Goal: Download file/media

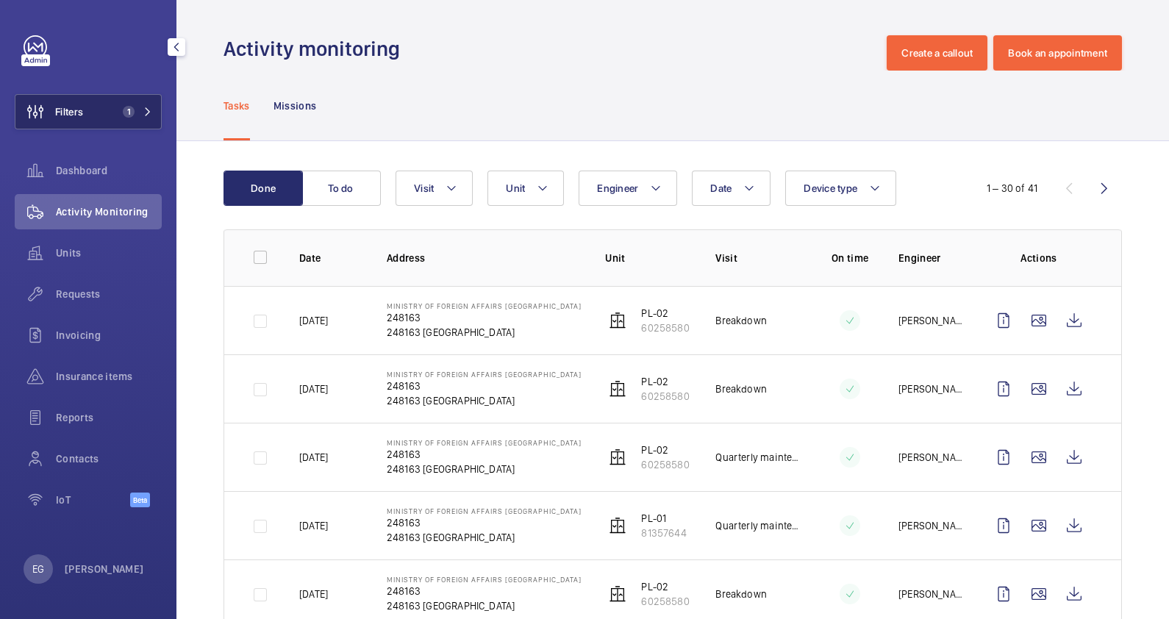
scroll to position [183, 0]
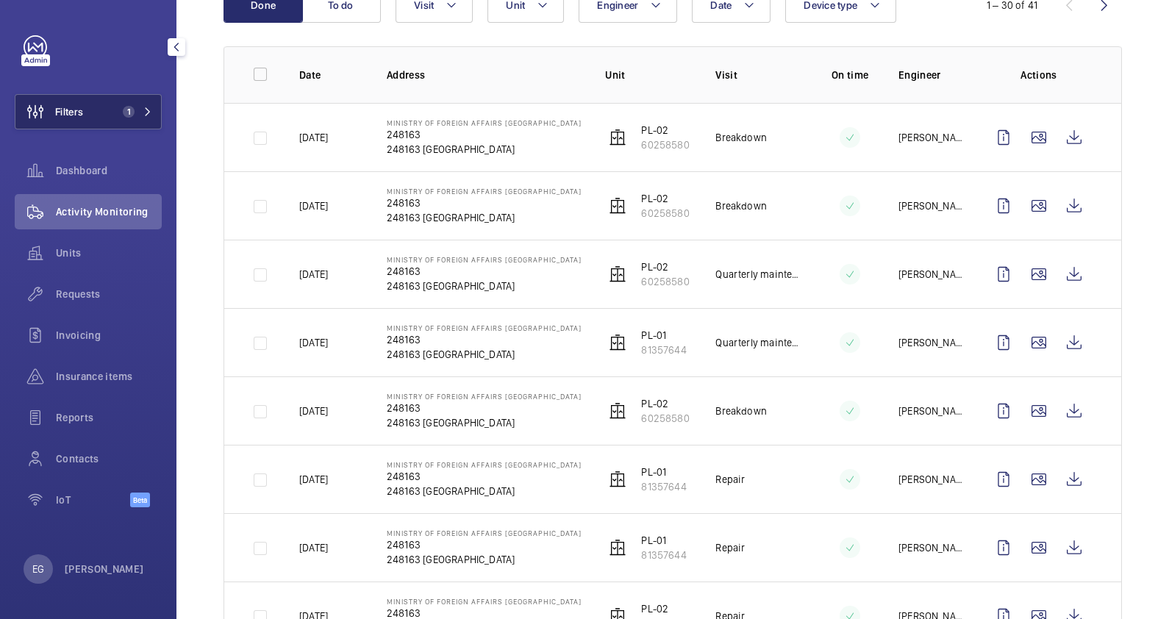
click at [140, 112] on span "1" at bounding box center [134, 112] width 35 height 12
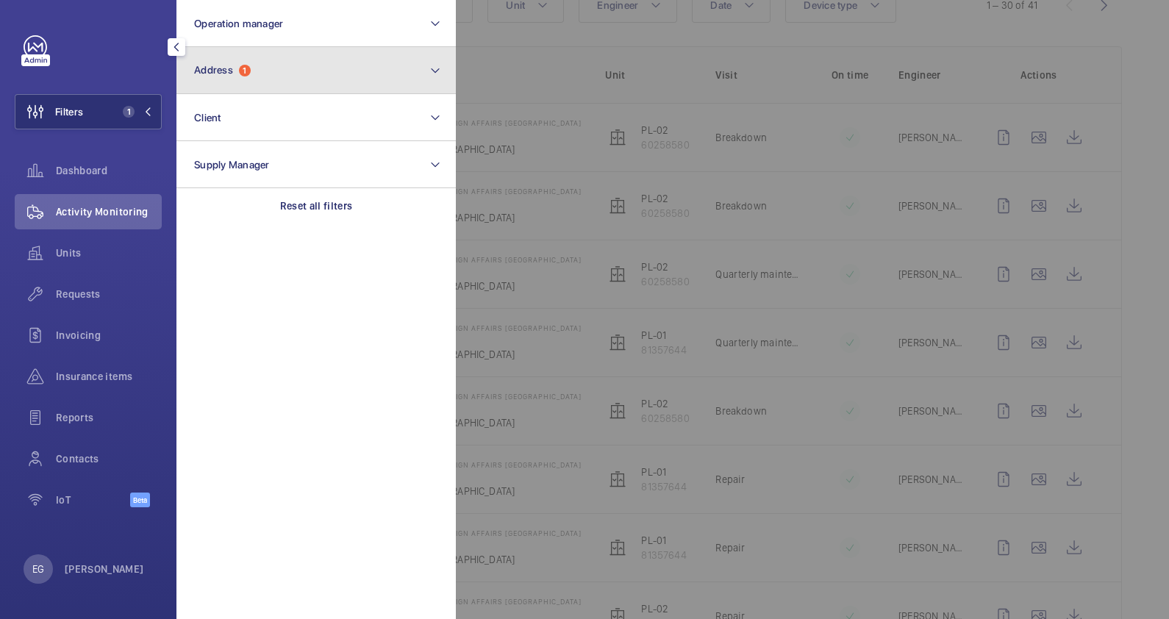
click at [348, 79] on button "Address 1" at bounding box center [315, 70] width 279 height 47
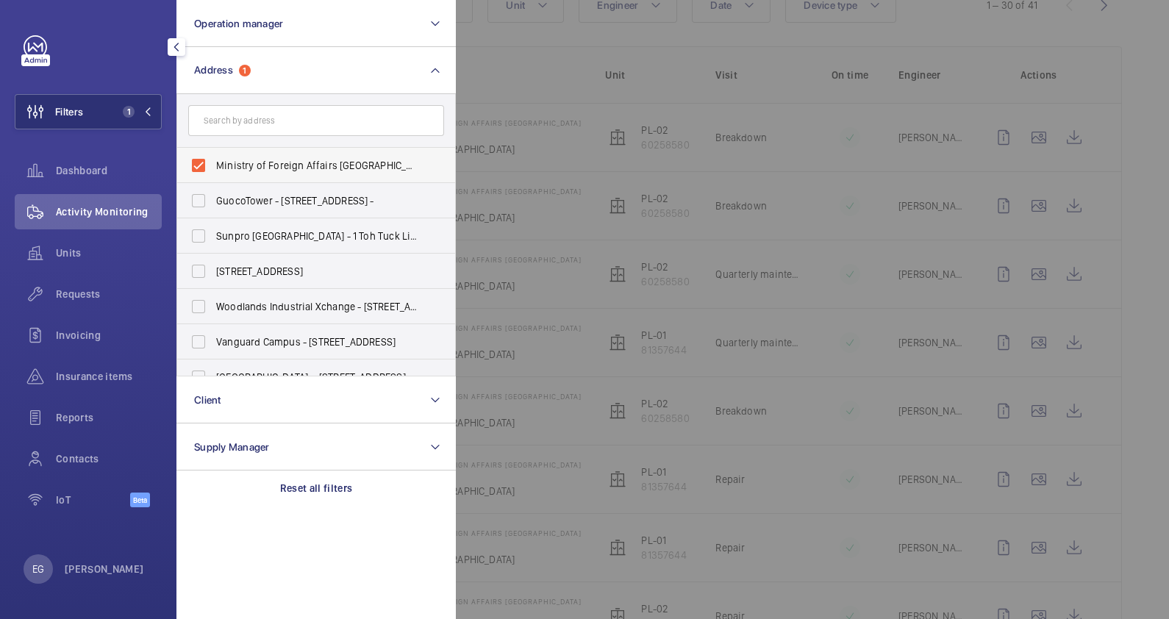
click at [282, 159] on span "Ministry of Foreign Affairs [GEOGRAPHIC_DATA] - [GEOGRAPHIC_DATA]" at bounding box center [317, 165] width 202 height 15
click at [213, 159] on input "Ministry of Foreign Affairs [GEOGRAPHIC_DATA] - [GEOGRAPHIC_DATA]" at bounding box center [198, 165] width 29 height 29
checkbox input "false"
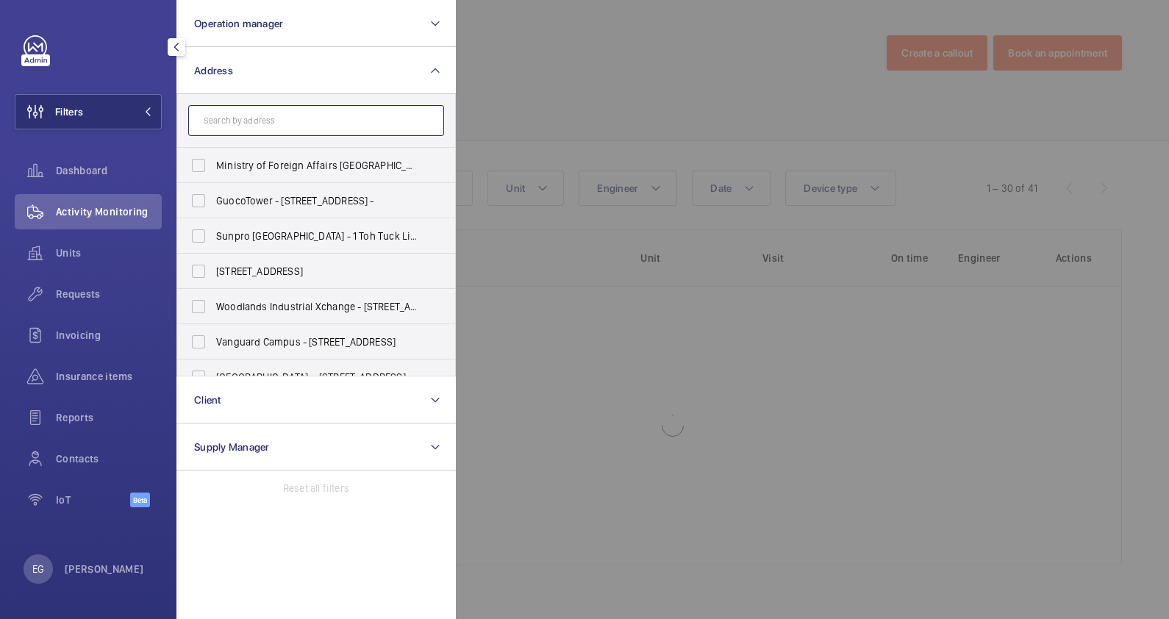
click at [290, 115] on input "text" at bounding box center [316, 120] width 256 height 31
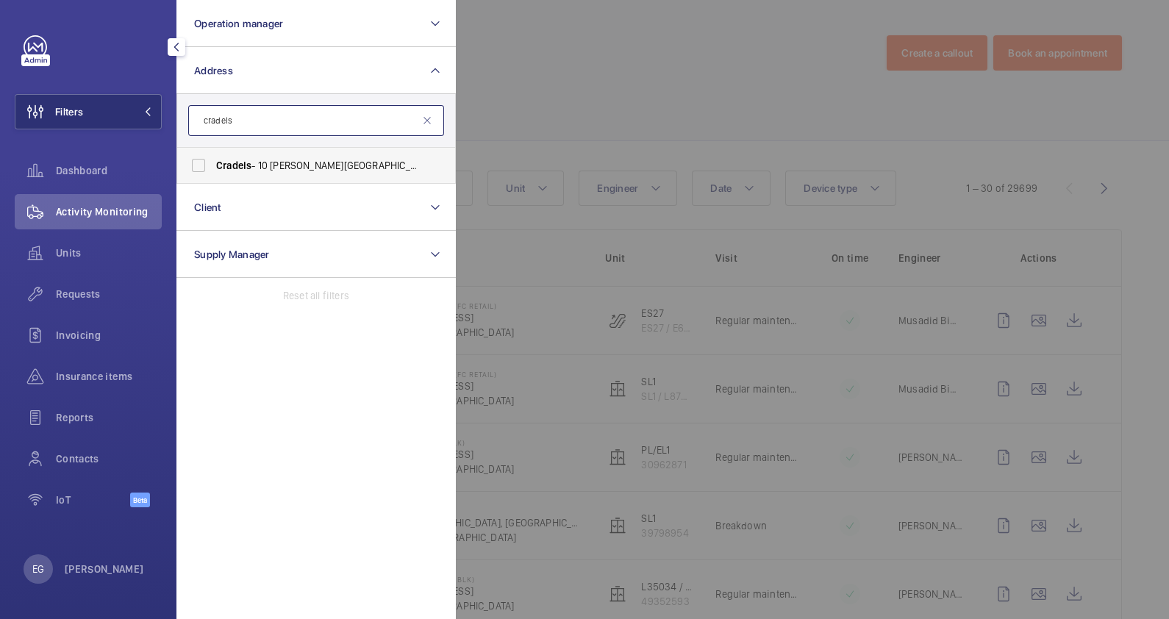
type input "cradels"
click at [307, 164] on span "Cradels - 10 [PERSON_NAME][GEOGRAPHIC_DATA]" at bounding box center [317, 165] width 202 height 15
click at [213, 164] on input "Cradels - 10 [PERSON_NAME][GEOGRAPHIC_DATA]" at bounding box center [198, 165] width 29 height 29
checkbox input "true"
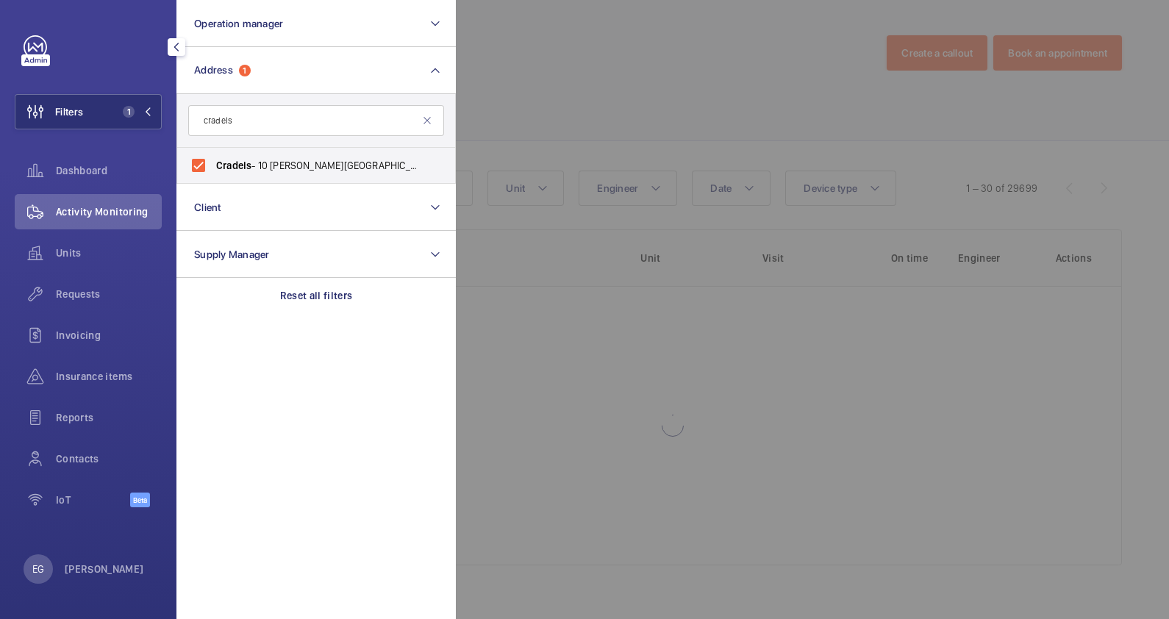
click at [570, 74] on div at bounding box center [1040, 309] width 1169 height 619
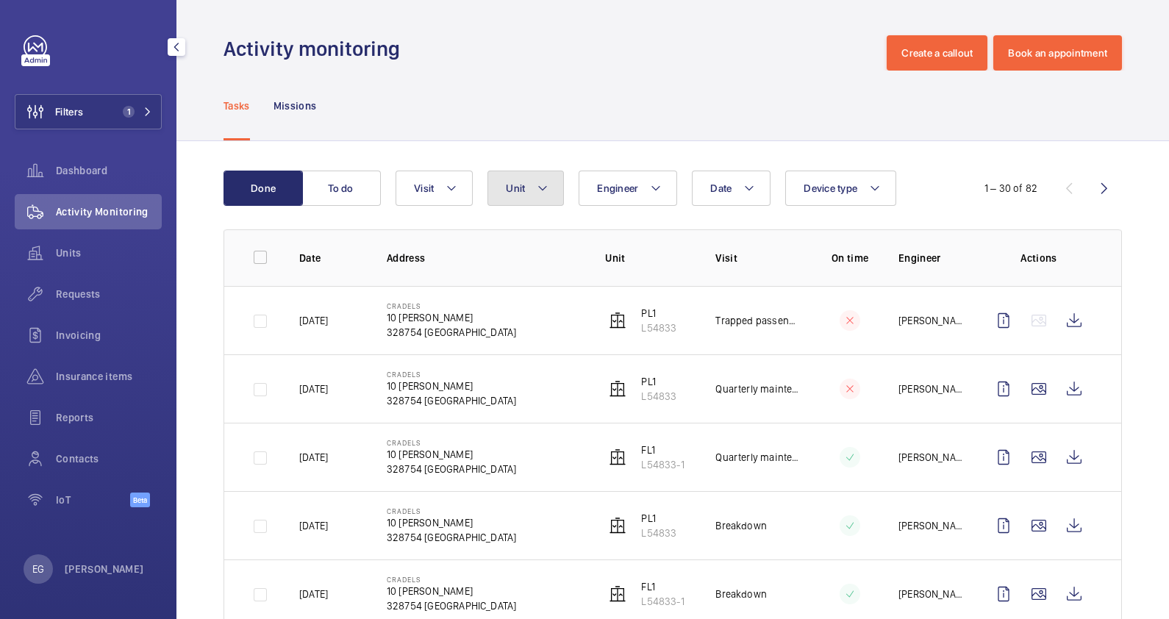
click at [550, 187] on button "Unit" at bounding box center [525, 188] width 76 height 35
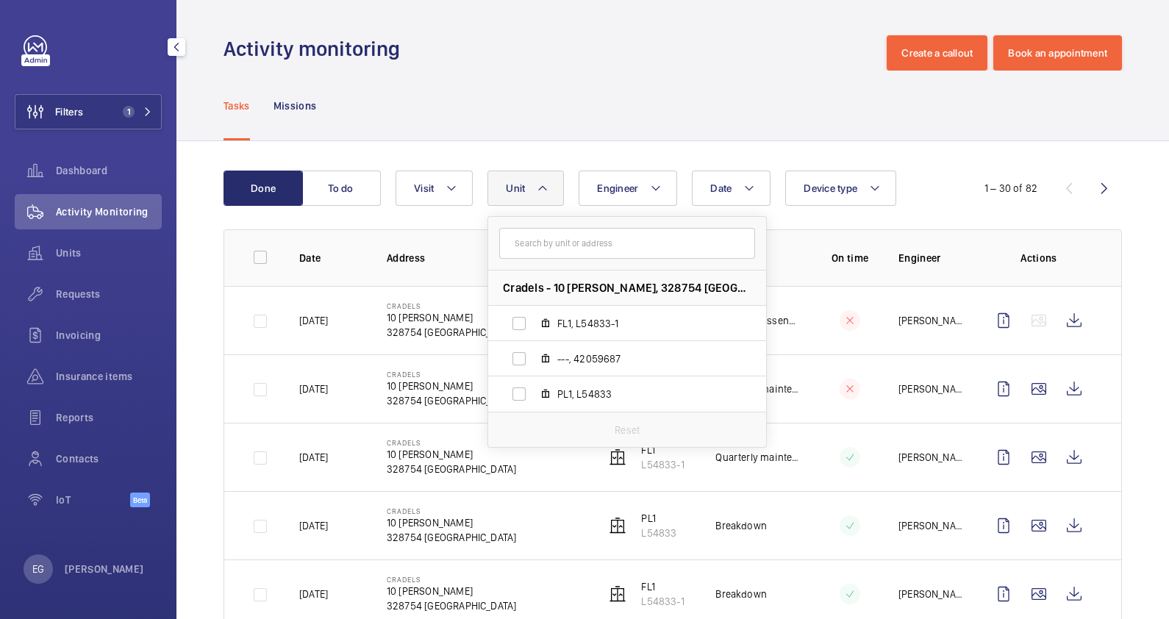
click at [595, 62] on div "Activity monitoring Create a callout Book an appointment" at bounding box center [672, 52] width 898 height 35
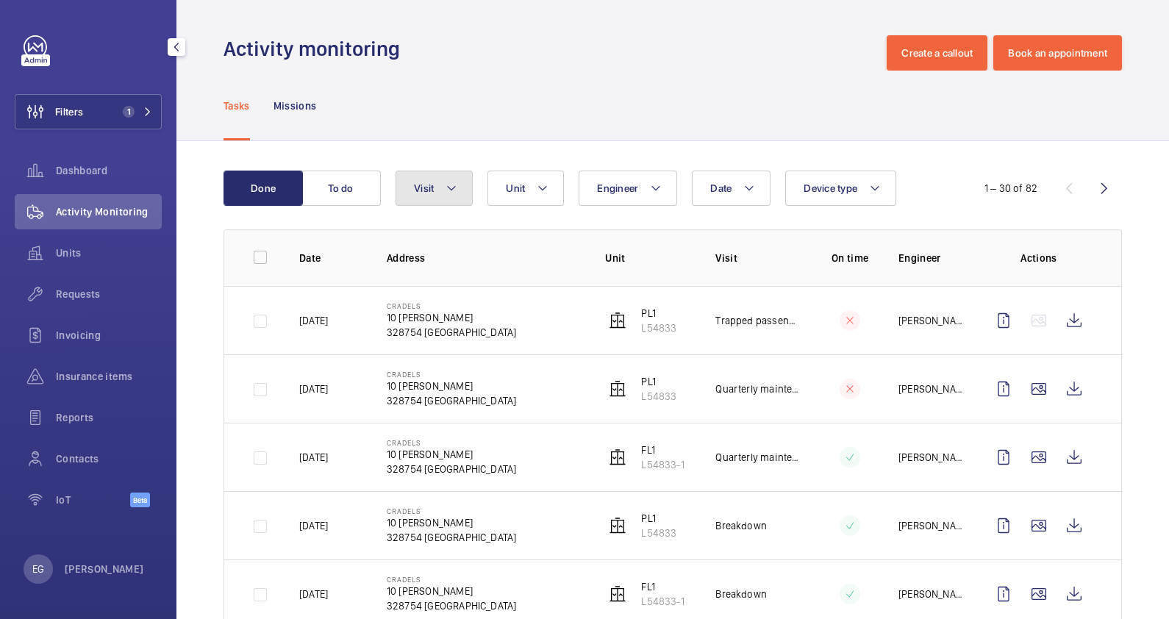
click at [460, 190] on button "Visit" at bounding box center [434, 188] width 77 height 35
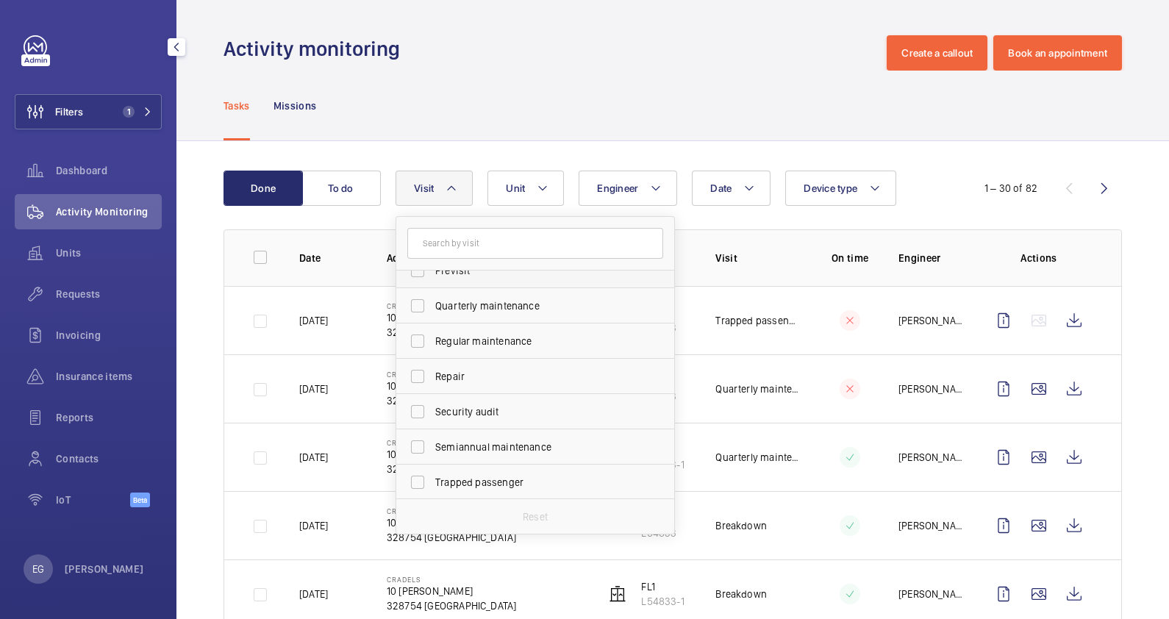
scroll to position [231, 0]
click at [482, 375] on span "Repair" at bounding box center [536, 375] width 202 height 15
click at [432, 375] on input "Repair" at bounding box center [417, 374] width 29 height 29
checkbox input "true"
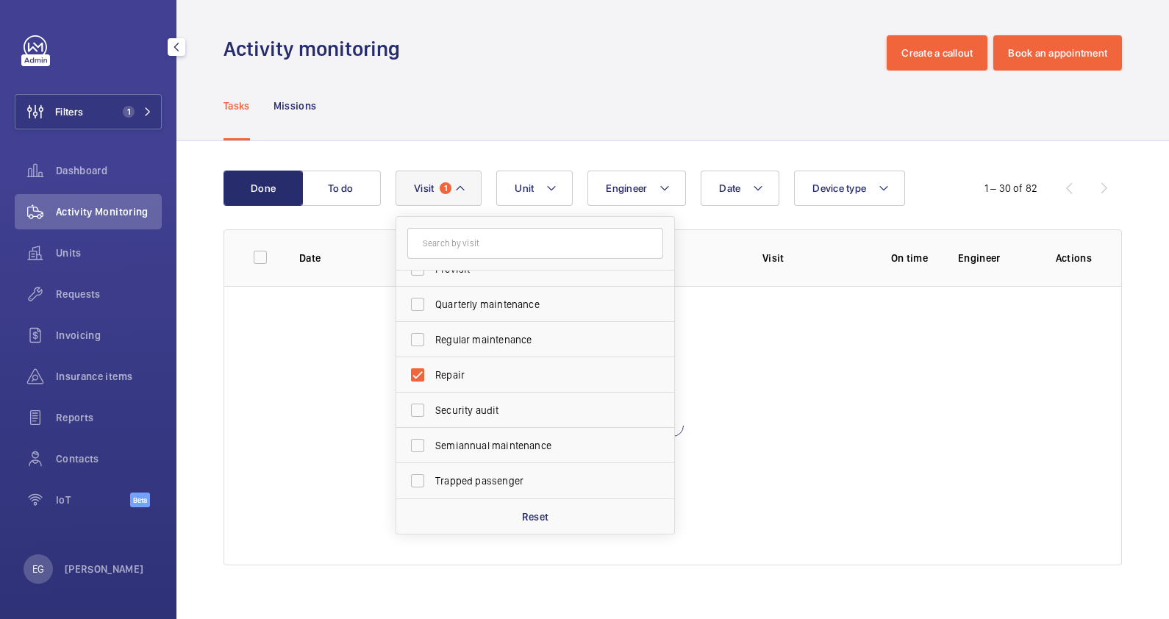
click at [567, 88] on div "Tasks Missions" at bounding box center [672, 106] width 898 height 70
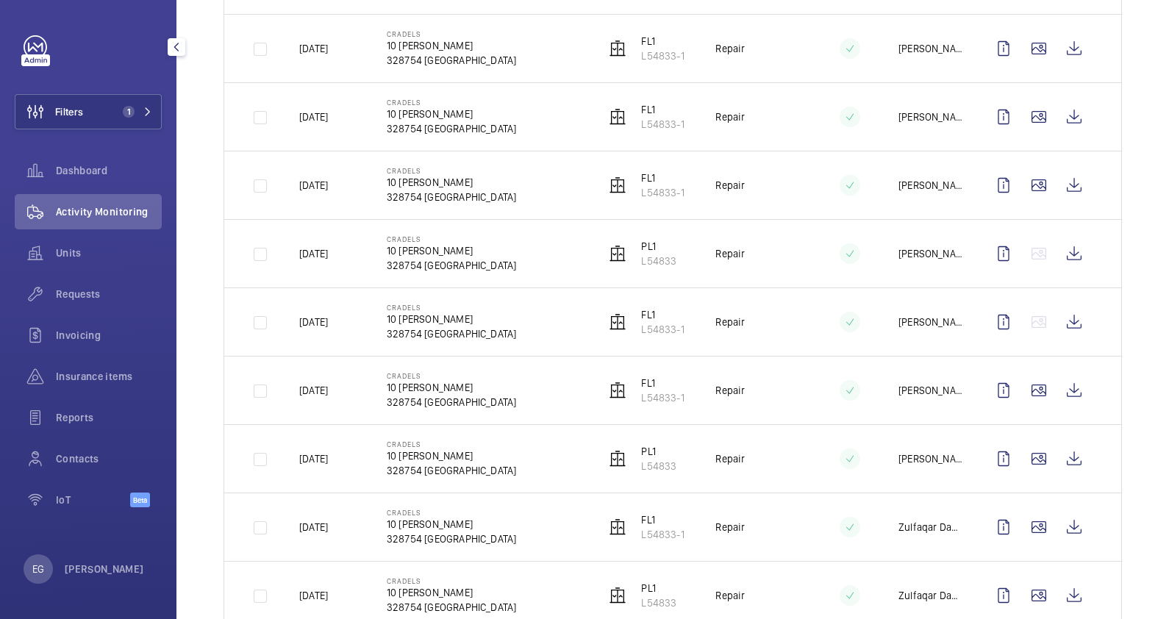
scroll to position [1198, 0]
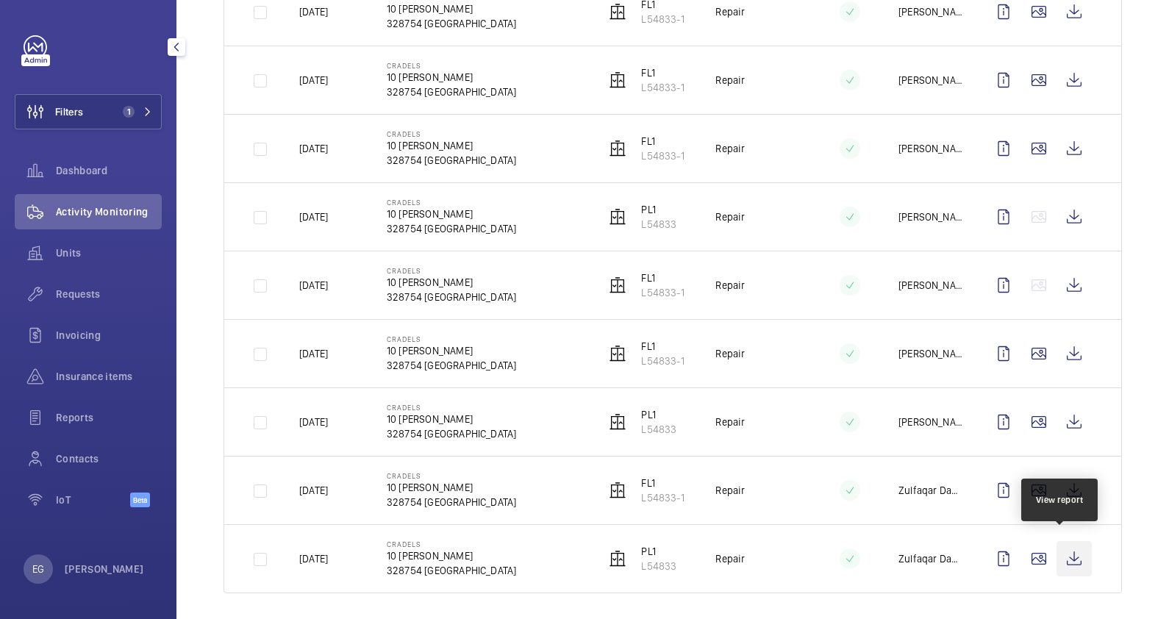
click at [1070, 550] on wm-front-icon-button at bounding box center [1073, 558] width 35 height 35
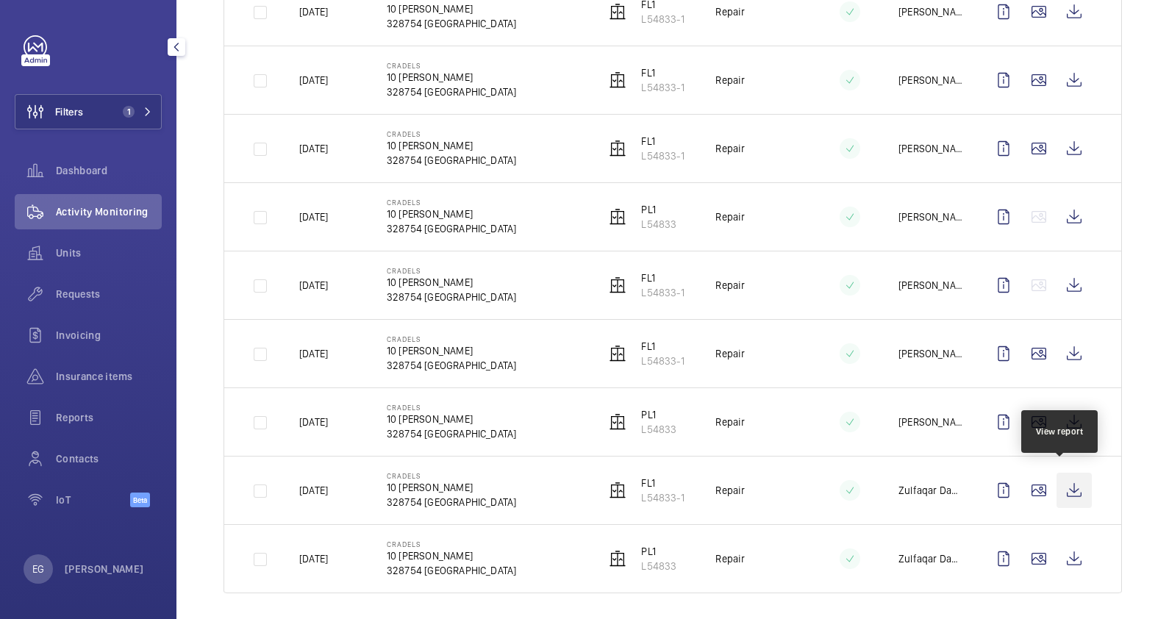
click at [1059, 485] on wm-front-icon-button at bounding box center [1073, 490] width 35 height 35
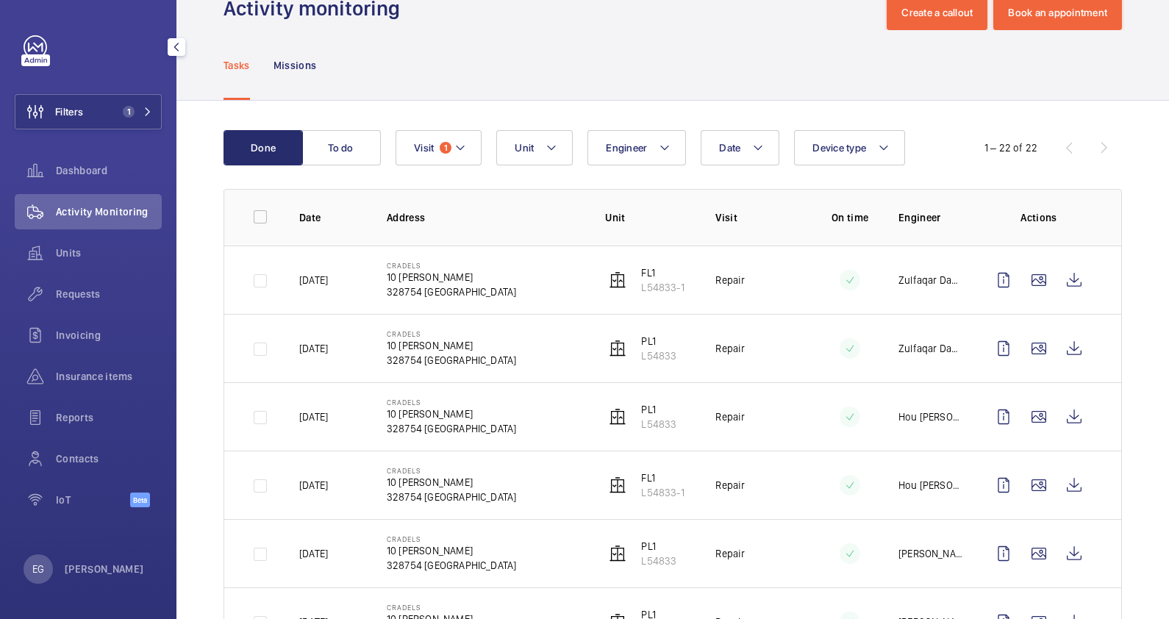
scroll to position [0, 0]
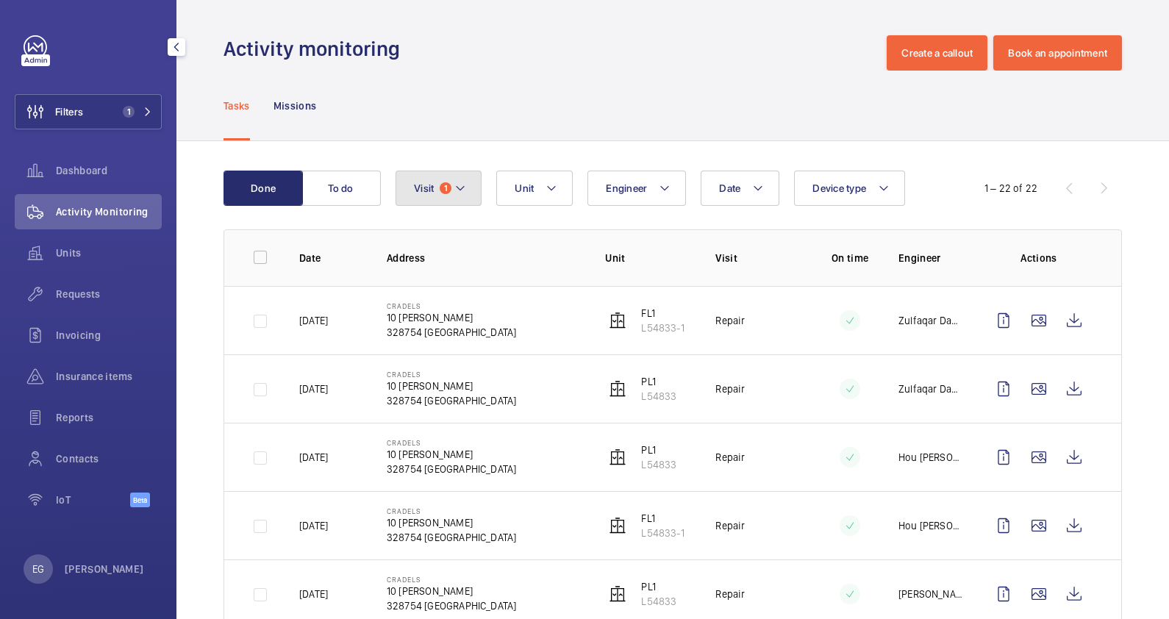
click at [461, 182] on mat-icon at bounding box center [460, 188] width 12 height 18
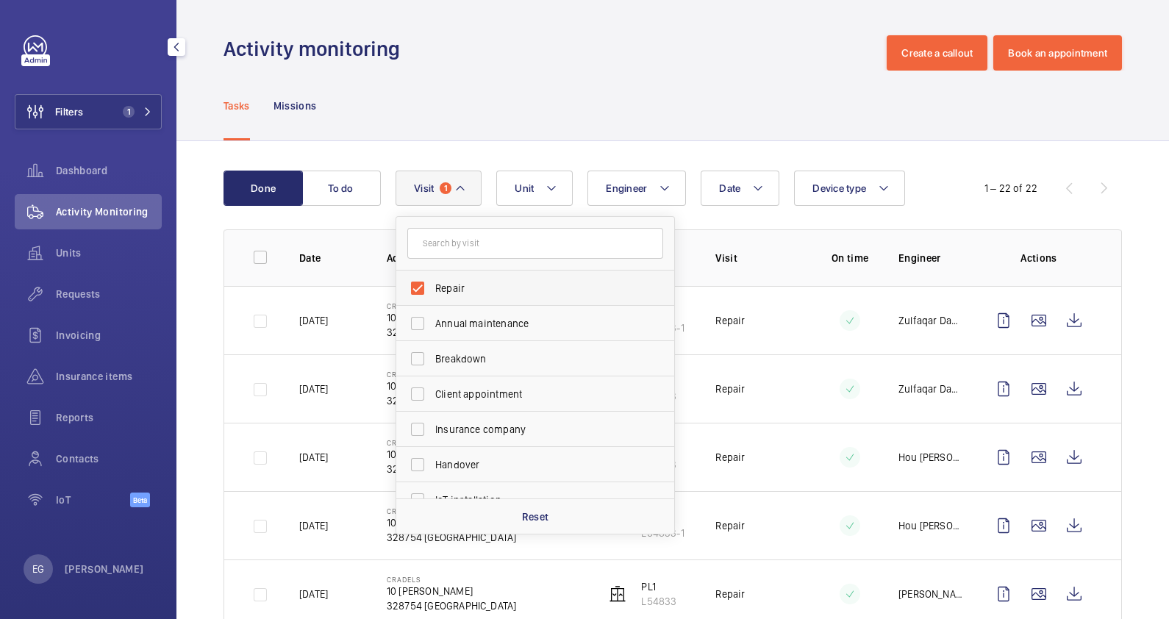
click at [456, 287] on span "Repair" at bounding box center [536, 288] width 202 height 15
click at [432, 287] on input "Repair" at bounding box center [417, 287] width 29 height 29
checkbox input "false"
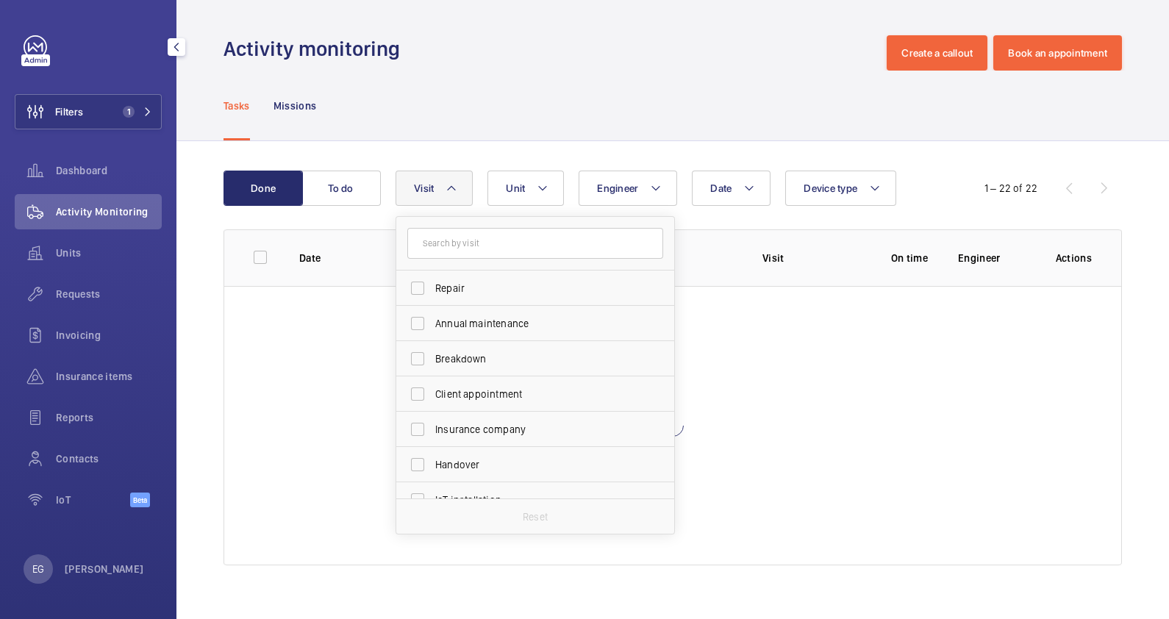
click at [532, 68] on div "Activity monitoring Create a callout Book an appointment" at bounding box center [672, 52] width 898 height 35
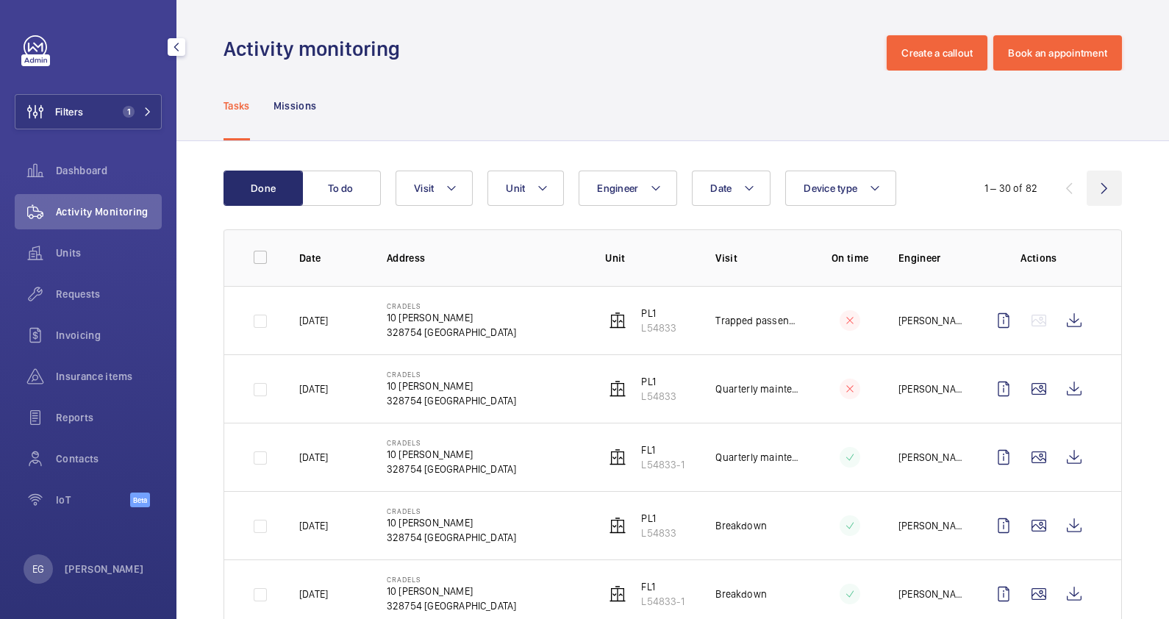
click at [1092, 188] on wm-front-icon-button at bounding box center [1104, 188] width 35 height 35
click at [1094, 189] on wm-front-icon-button at bounding box center [1104, 188] width 35 height 35
click at [1087, 186] on div "61 – 82 of 82" at bounding box center [1033, 188] width 176 height 18
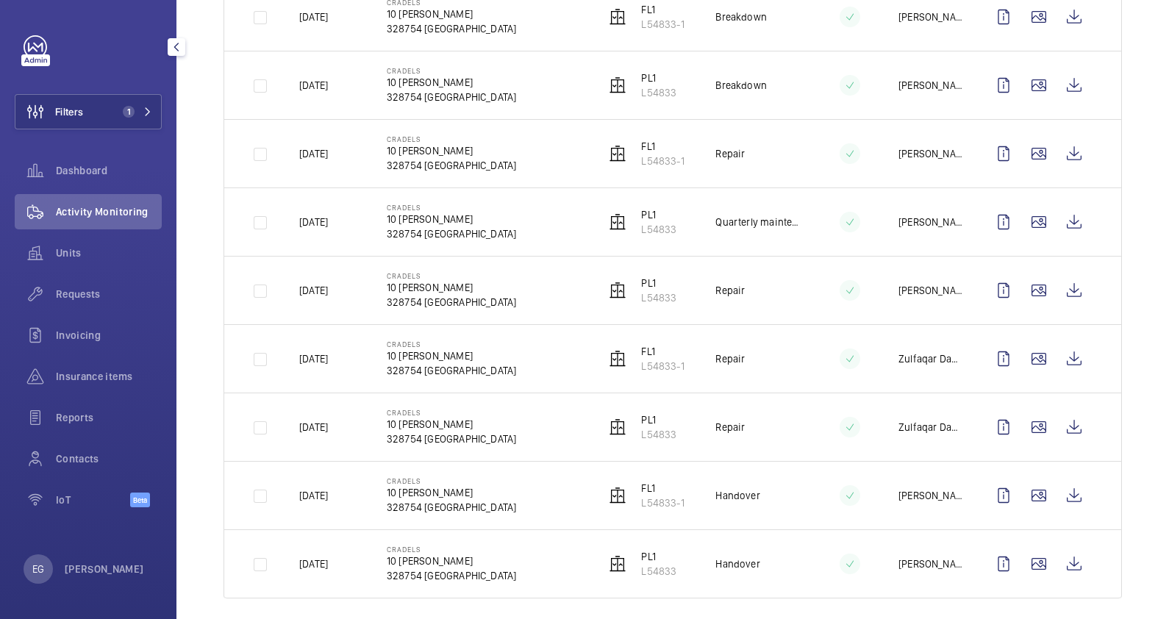
scroll to position [1198, 0]
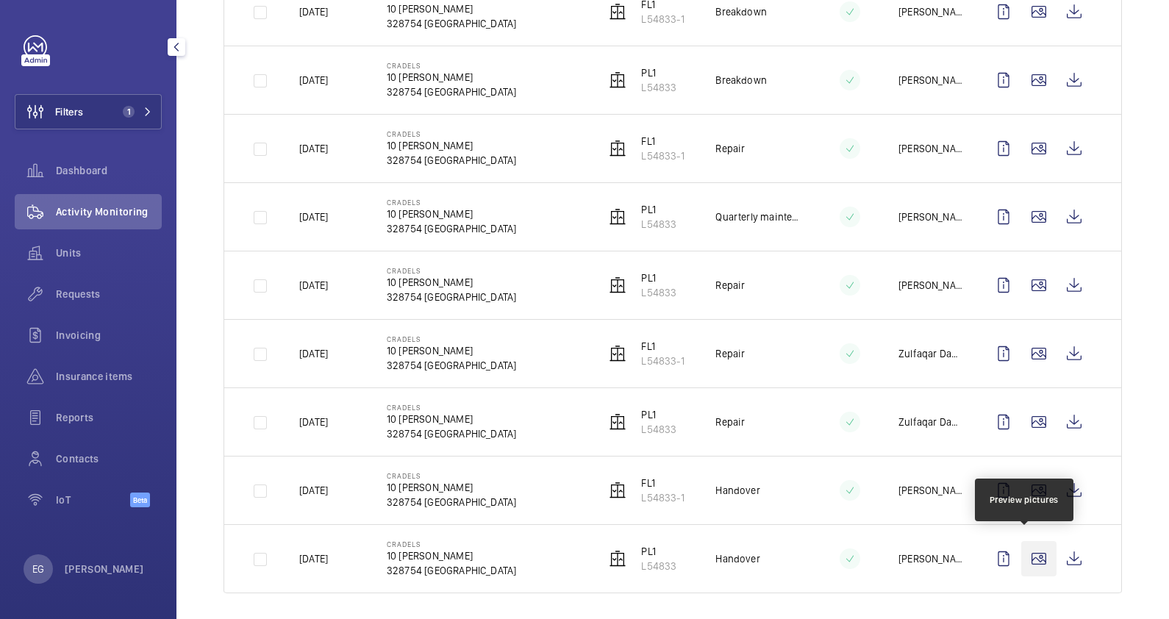
click at [1024, 549] on wm-front-icon-button at bounding box center [1038, 558] width 35 height 35
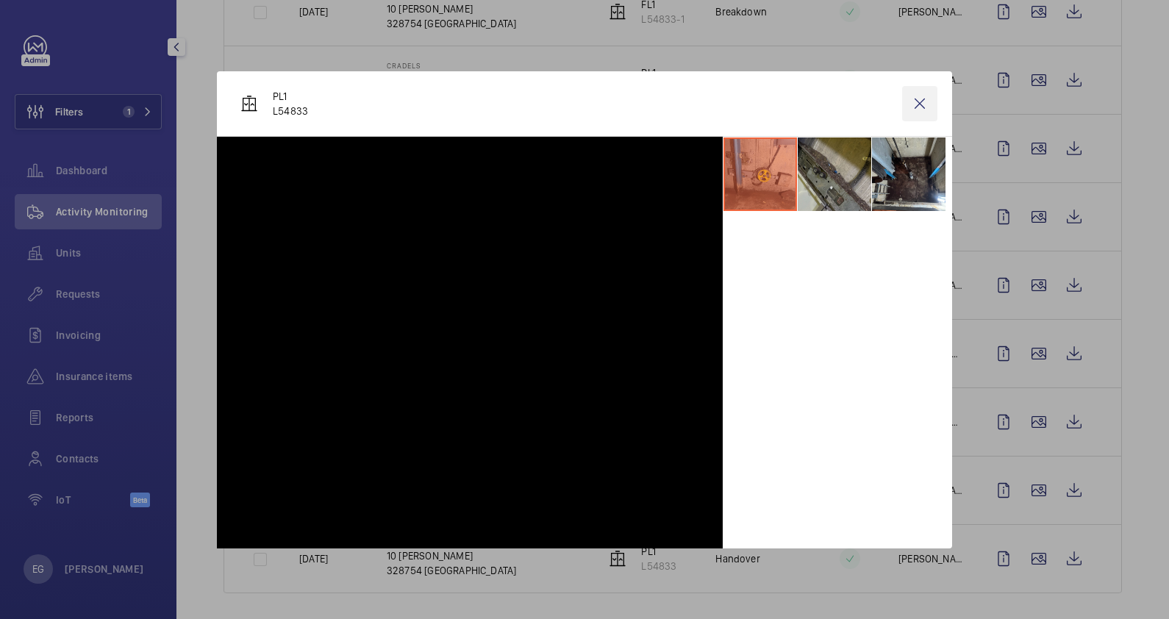
click at [922, 107] on wm-front-icon-button at bounding box center [919, 103] width 35 height 35
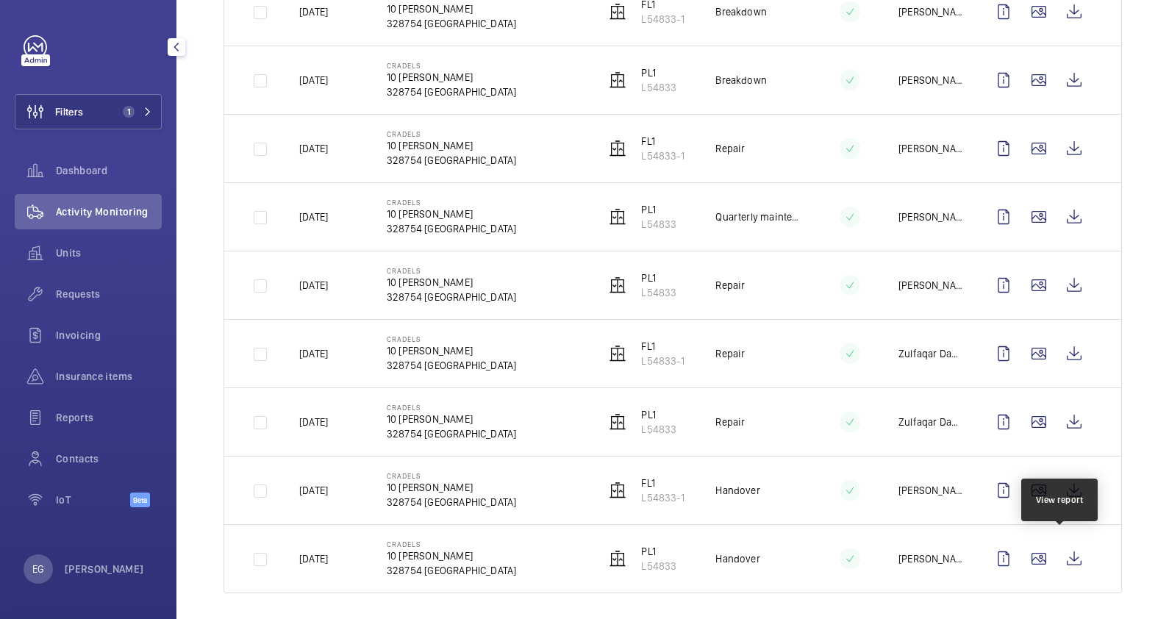
click at [1065, 548] on wm-front-icon-button at bounding box center [1073, 558] width 35 height 35
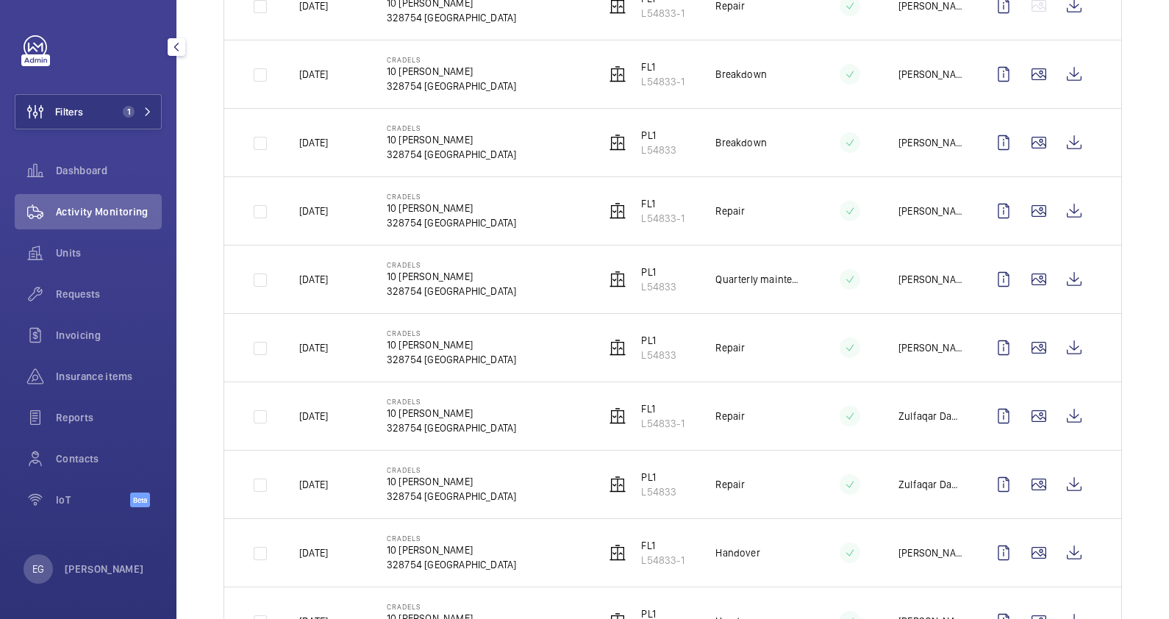
scroll to position [1106, 0]
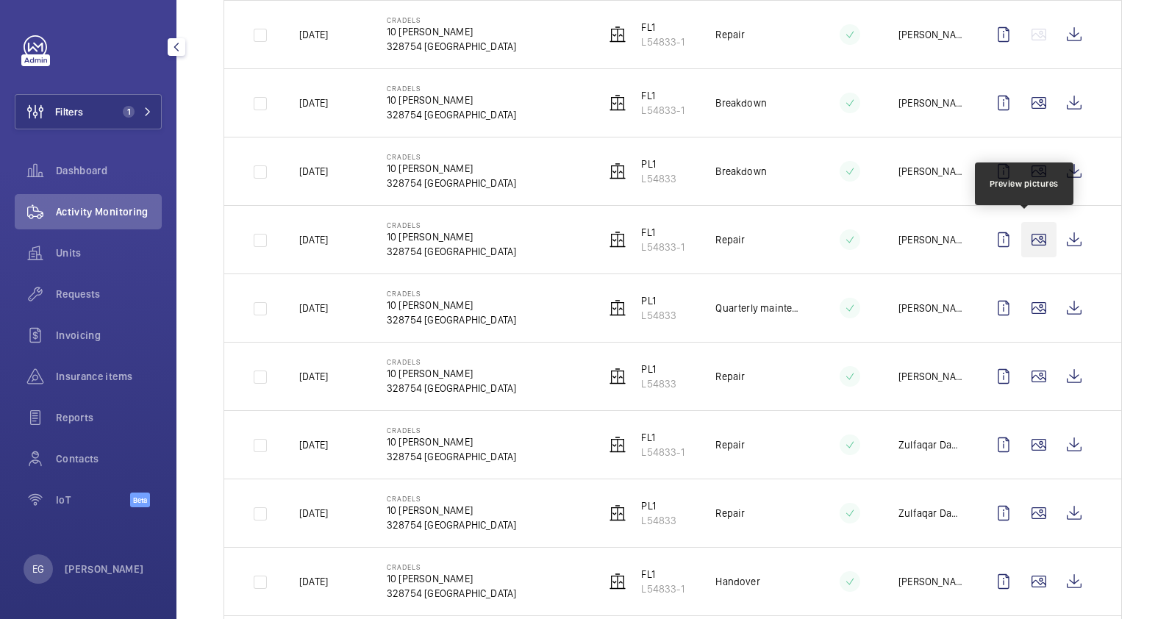
click at [1030, 238] on wm-front-icon-button at bounding box center [1038, 239] width 35 height 35
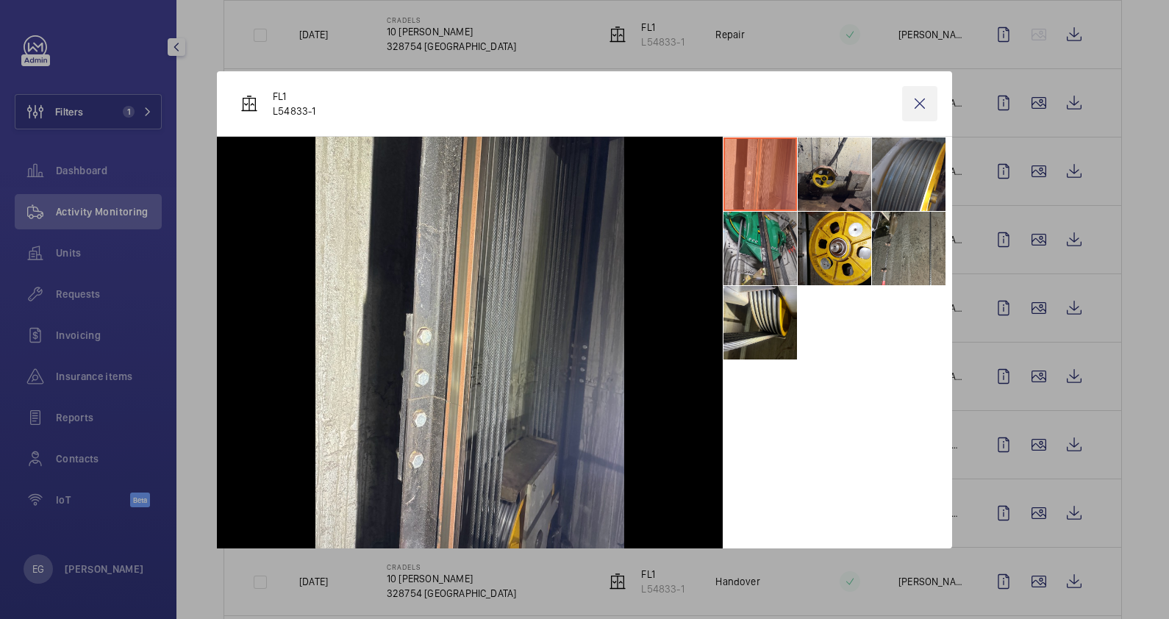
click at [935, 104] on wm-front-icon-button at bounding box center [919, 103] width 35 height 35
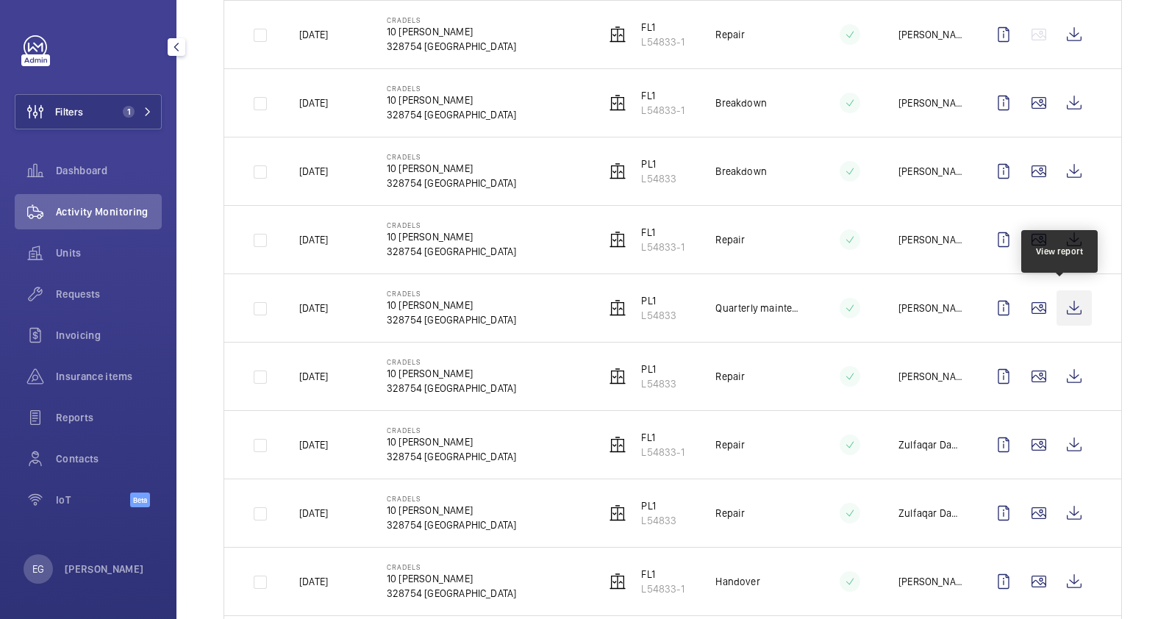
click at [1066, 301] on wm-front-icon-button at bounding box center [1073, 307] width 35 height 35
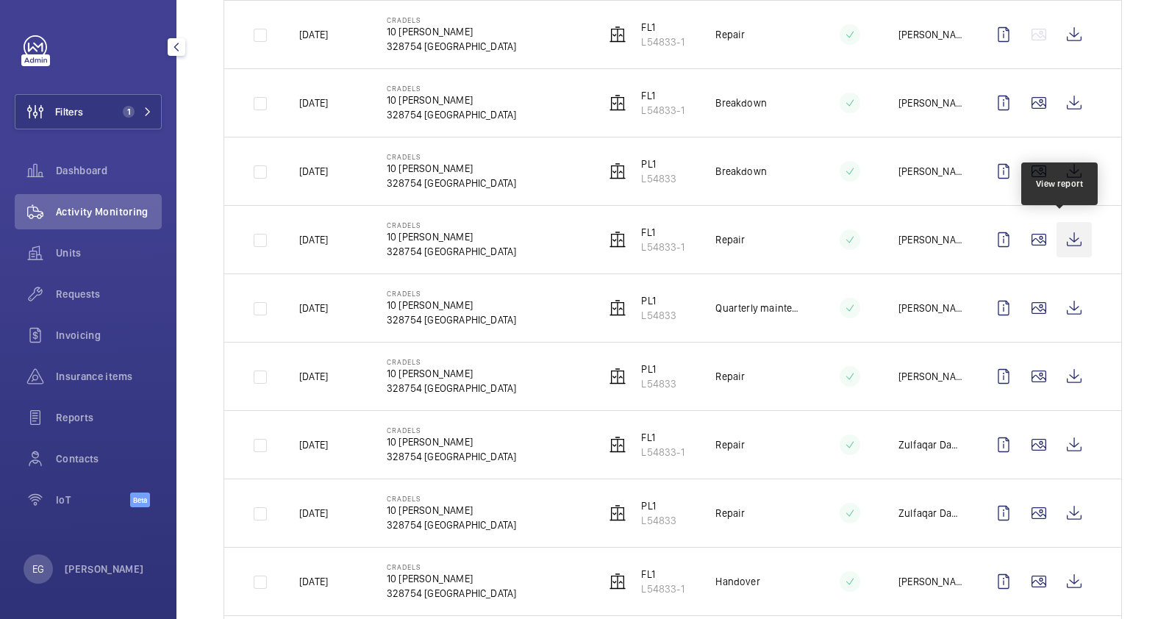
click at [1067, 228] on wm-front-icon-button at bounding box center [1073, 239] width 35 height 35
